Goal: Book appointment/travel/reservation

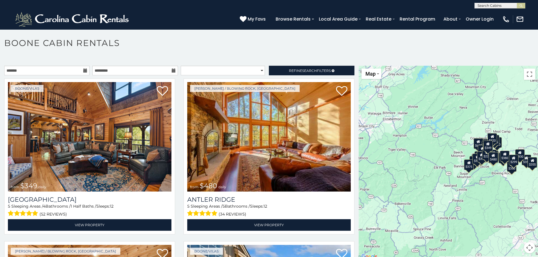
click at [85, 70] on icon at bounding box center [85, 71] width 4 height 4
click at [83, 71] on icon at bounding box center [85, 71] width 4 height 4
click at [54, 69] on input "text" at bounding box center [46, 71] width 85 height 10
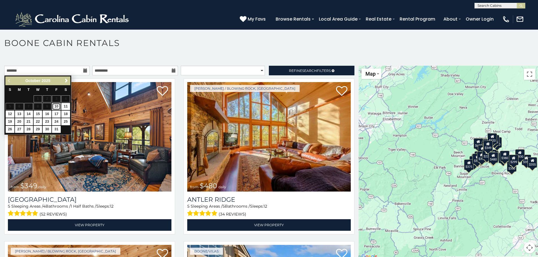
click at [59, 106] on link "10" at bounding box center [56, 106] width 9 height 7
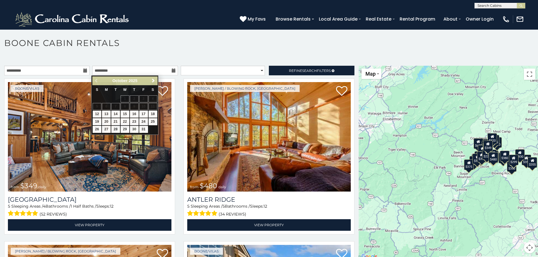
click at [83, 71] on icon at bounding box center [85, 71] width 4 height 4
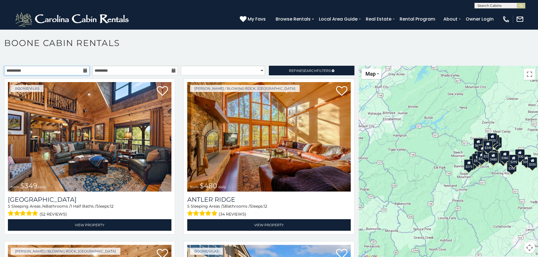
click at [34, 69] on input "**********" at bounding box center [46, 71] width 85 height 10
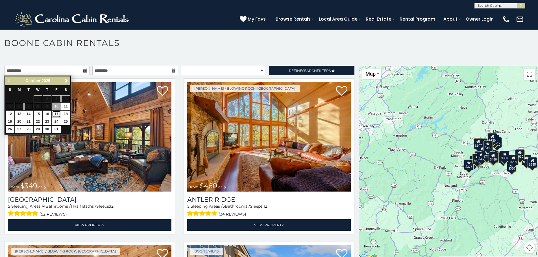
click at [55, 115] on link "17" at bounding box center [56, 114] width 9 height 7
type input "**********"
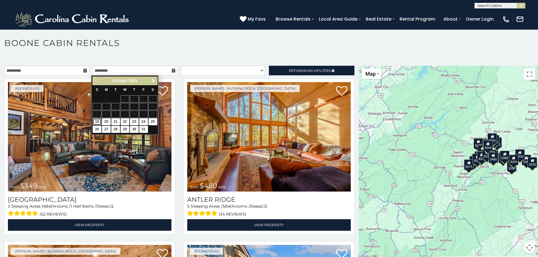
click at [99, 125] on link "19" at bounding box center [97, 121] width 9 height 7
type input "**********"
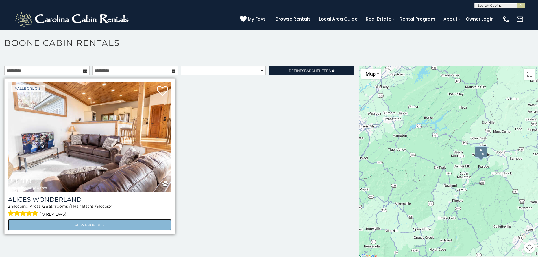
click at [95, 224] on link "View Property" at bounding box center [90, 226] width 164 height 12
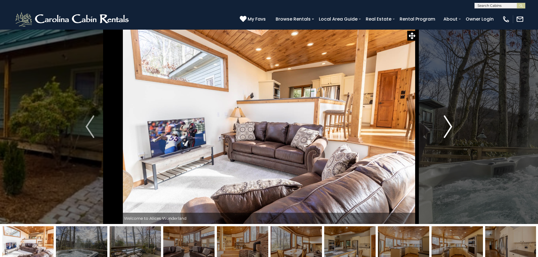
click at [449, 127] on img "Next" at bounding box center [448, 127] width 8 height 23
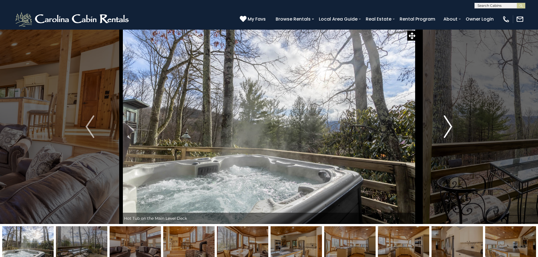
click at [449, 127] on img "Next" at bounding box center [448, 127] width 8 height 23
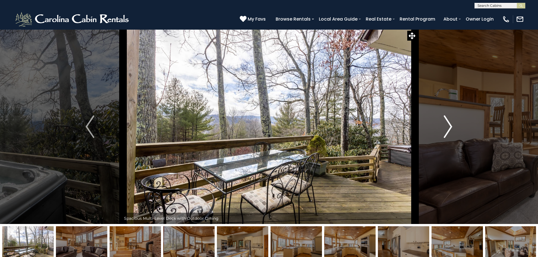
click at [449, 127] on img "Next" at bounding box center [448, 127] width 8 height 23
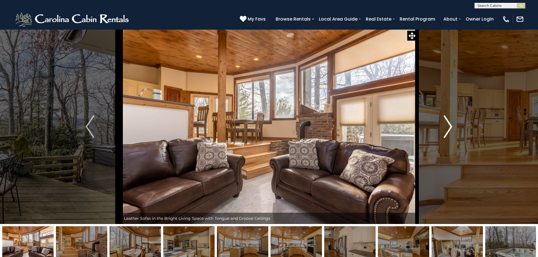
click at [449, 127] on img "Next" at bounding box center [448, 127] width 8 height 23
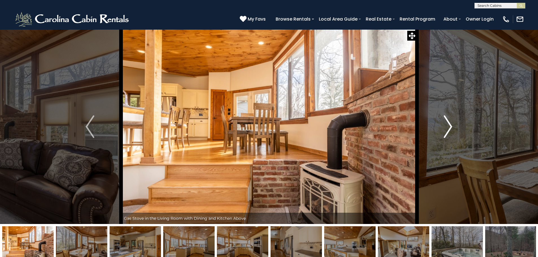
click at [449, 127] on img "Next" at bounding box center [448, 127] width 8 height 23
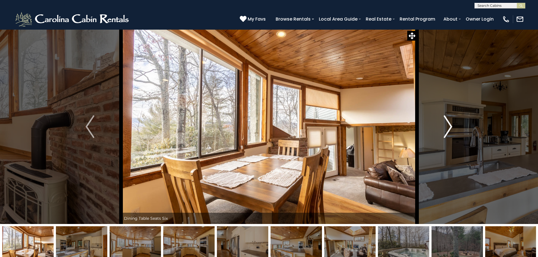
click at [449, 127] on img "Next" at bounding box center [448, 127] width 8 height 23
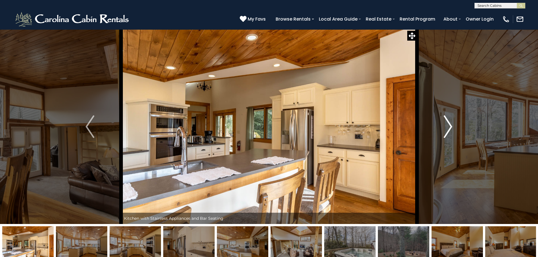
click at [449, 127] on img "Next" at bounding box center [448, 127] width 8 height 23
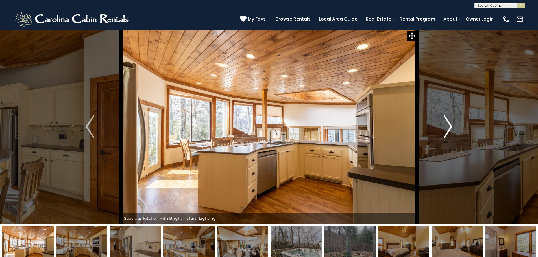
click at [449, 127] on img "Next" at bounding box center [448, 127] width 8 height 23
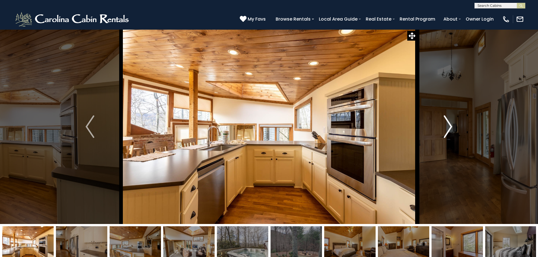
click at [449, 127] on img "Next" at bounding box center [448, 127] width 8 height 23
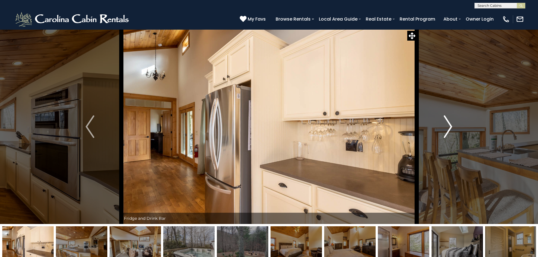
click at [451, 128] on img "Next" at bounding box center [448, 127] width 8 height 23
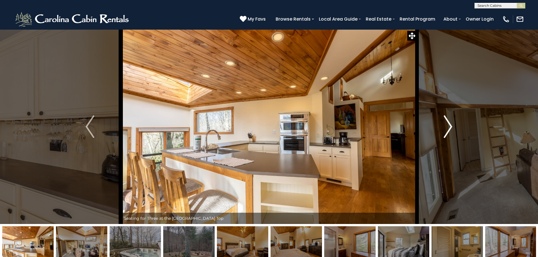
click at [451, 128] on img "Next" at bounding box center [448, 127] width 8 height 23
